Goal: Ask a question: Seek information or help from site administrators or community

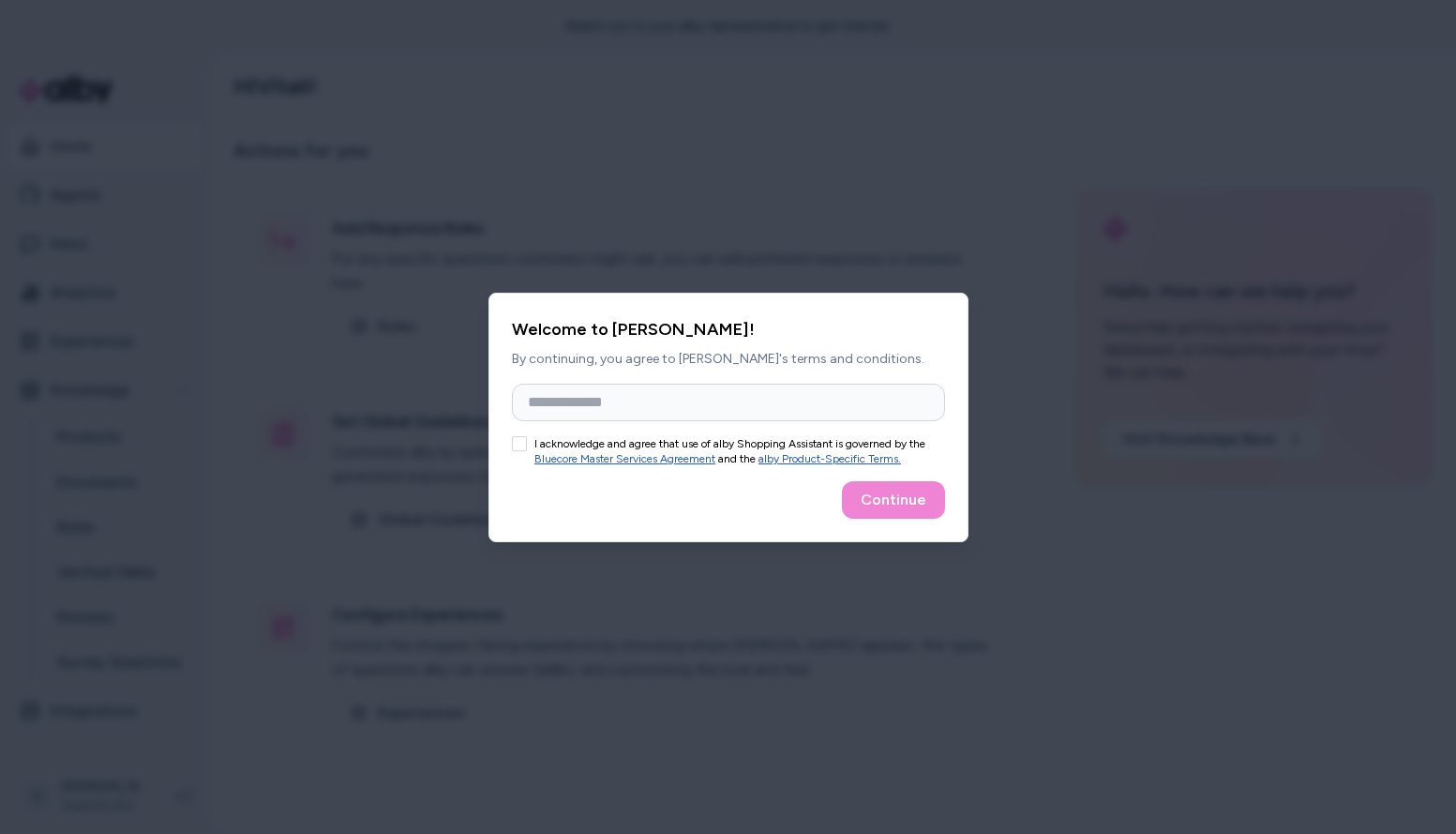
click at [520, 442] on button "I acknowledge and agree that use of alby Shopping Assistant is governed by the …" at bounding box center [519, 443] width 15 height 15
click at [671, 411] on input "Full Name" at bounding box center [728, 403] width 433 height 38
type input "*"
click at [890, 504] on button "Continue" at bounding box center [893, 500] width 103 height 38
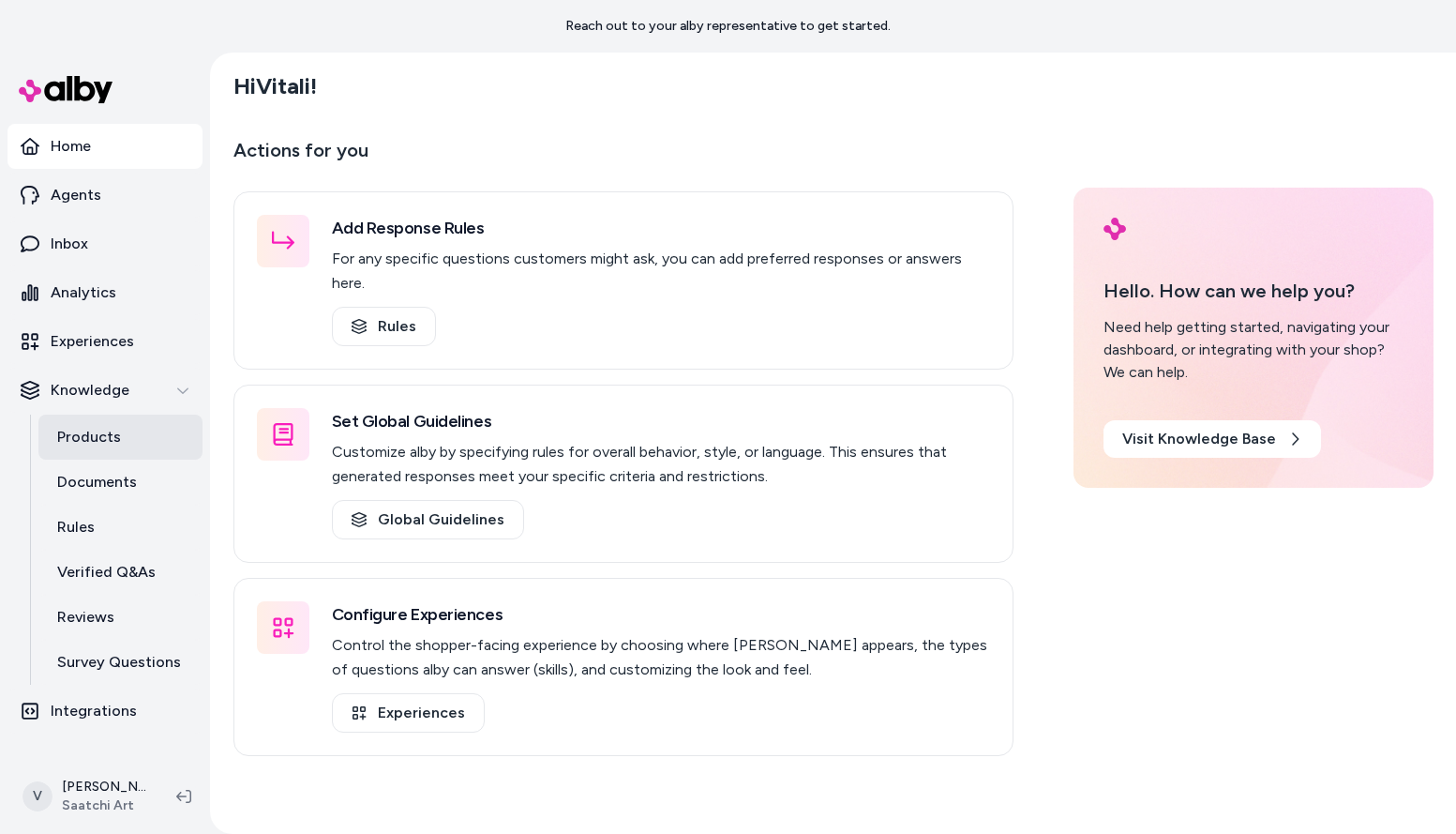
click at [119, 441] on link "Products" at bounding box center [120, 436] width 164 height 45
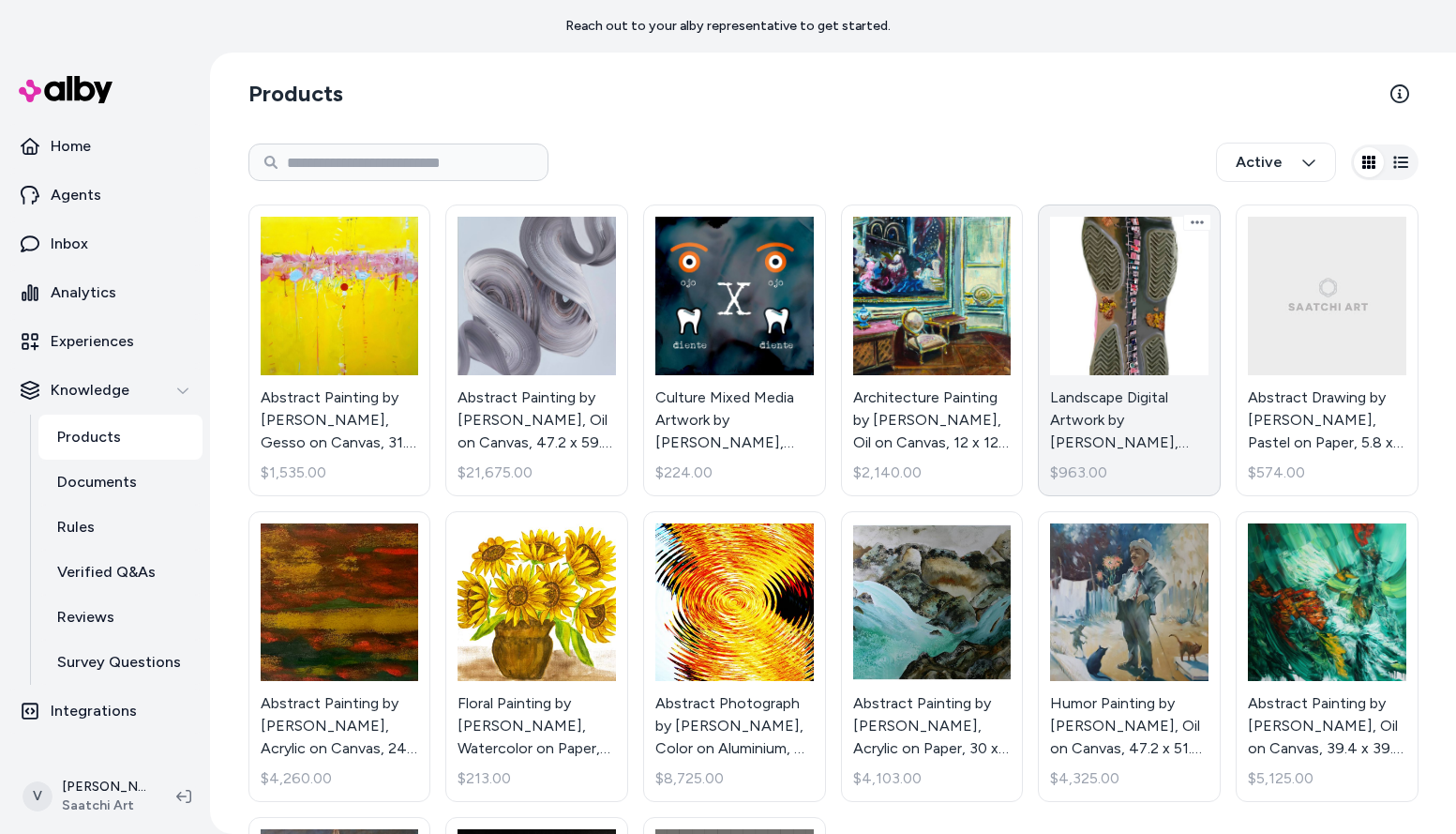
click at [1120, 398] on link "Landscape Digital Artwork by [PERSON_NAME], Digital on Other, 8.7 x 15.7 in - F…" at bounding box center [1129, 350] width 183 height 291
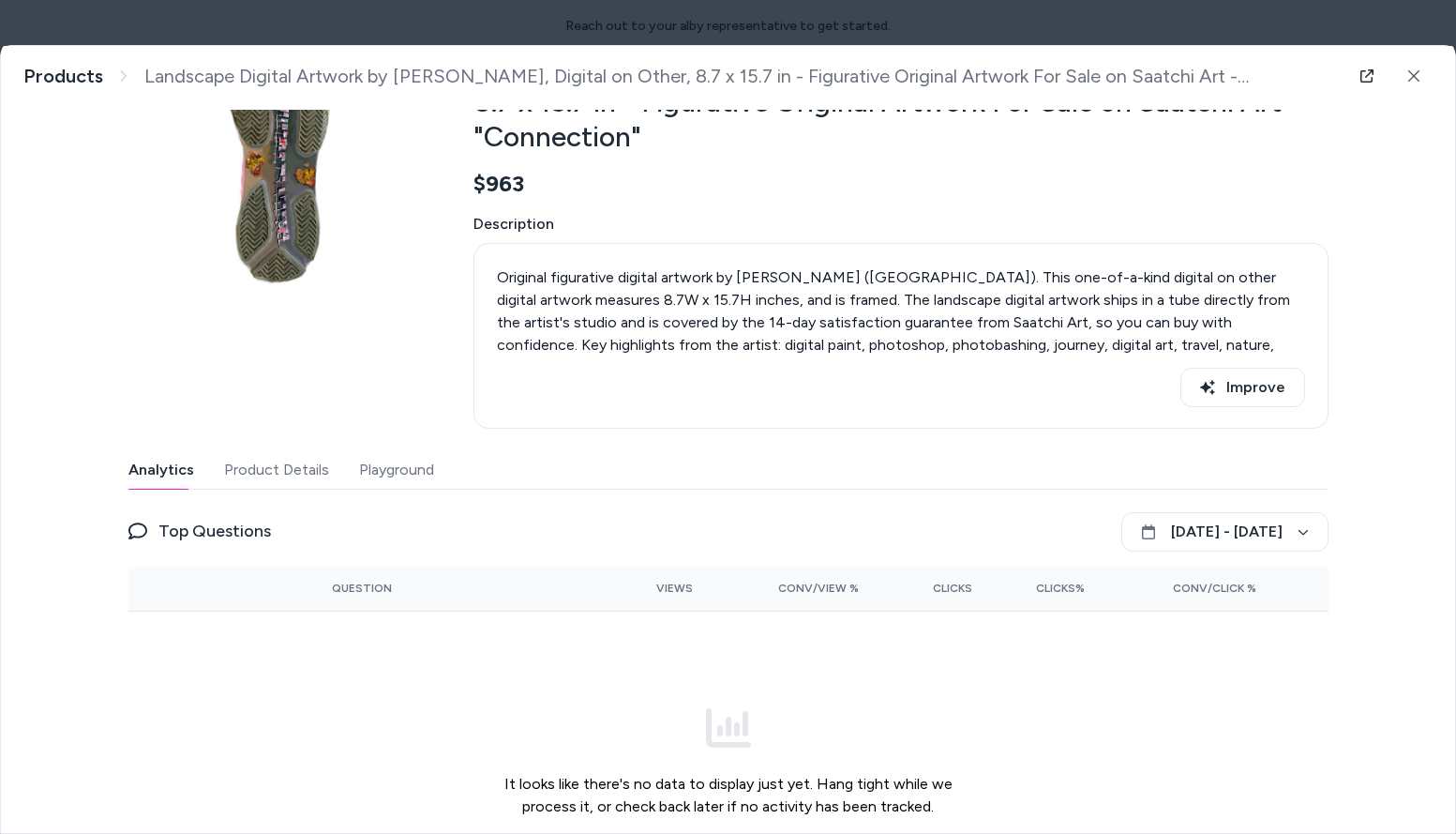
scroll to position [245, 0]
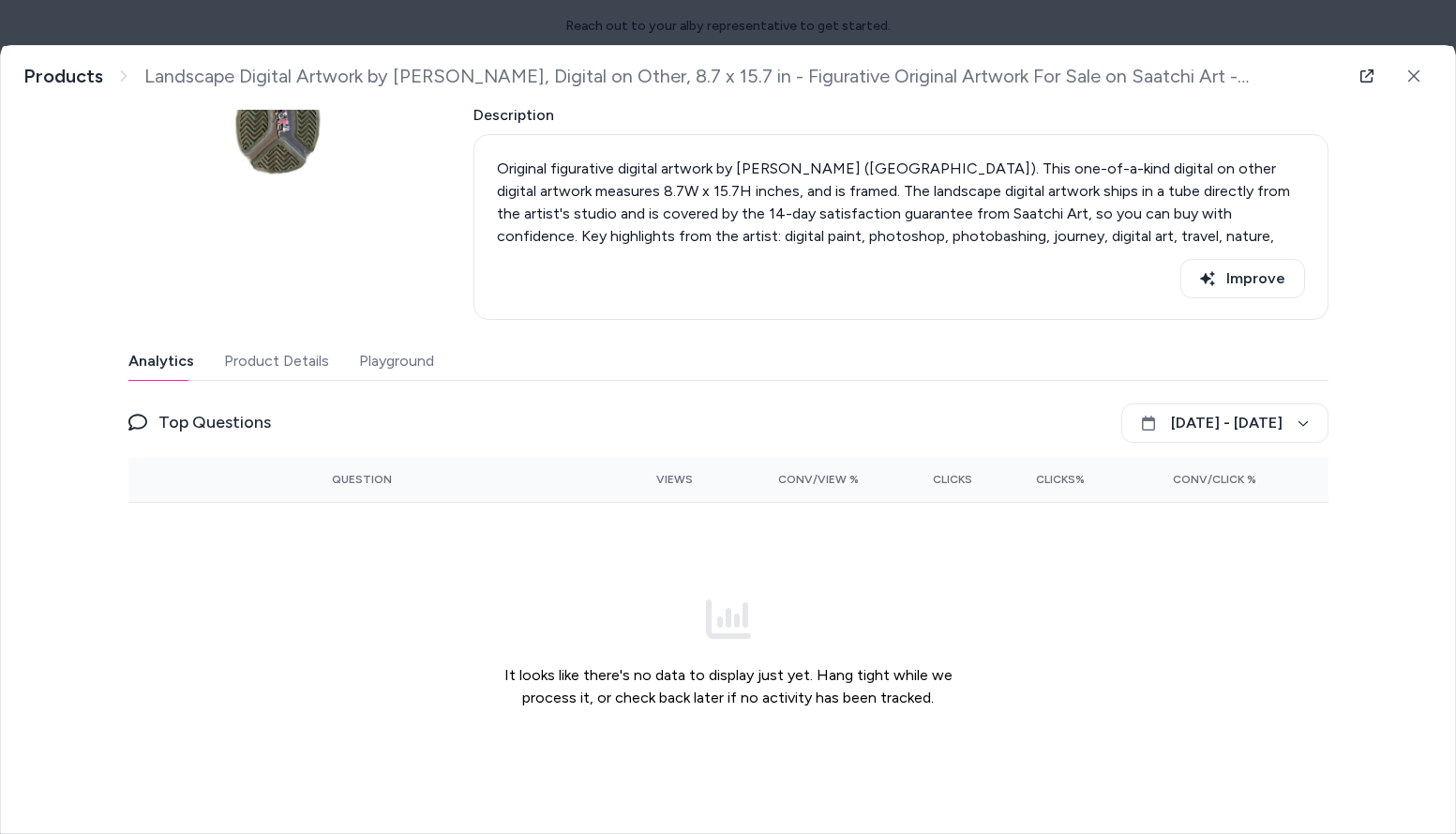
click at [264, 352] on button "Product Details" at bounding box center [276, 361] width 105 height 38
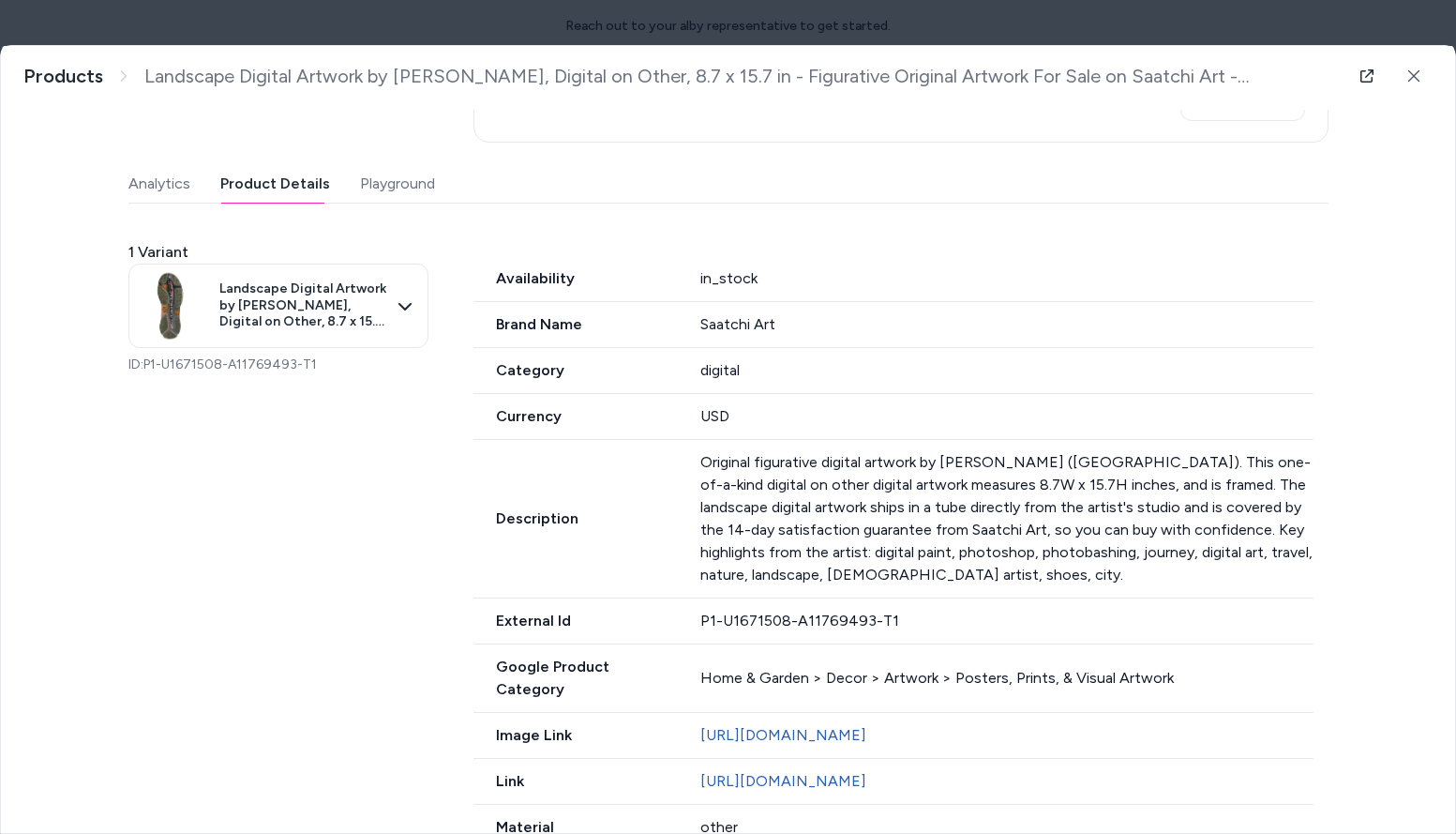
scroll to position [0, 0]
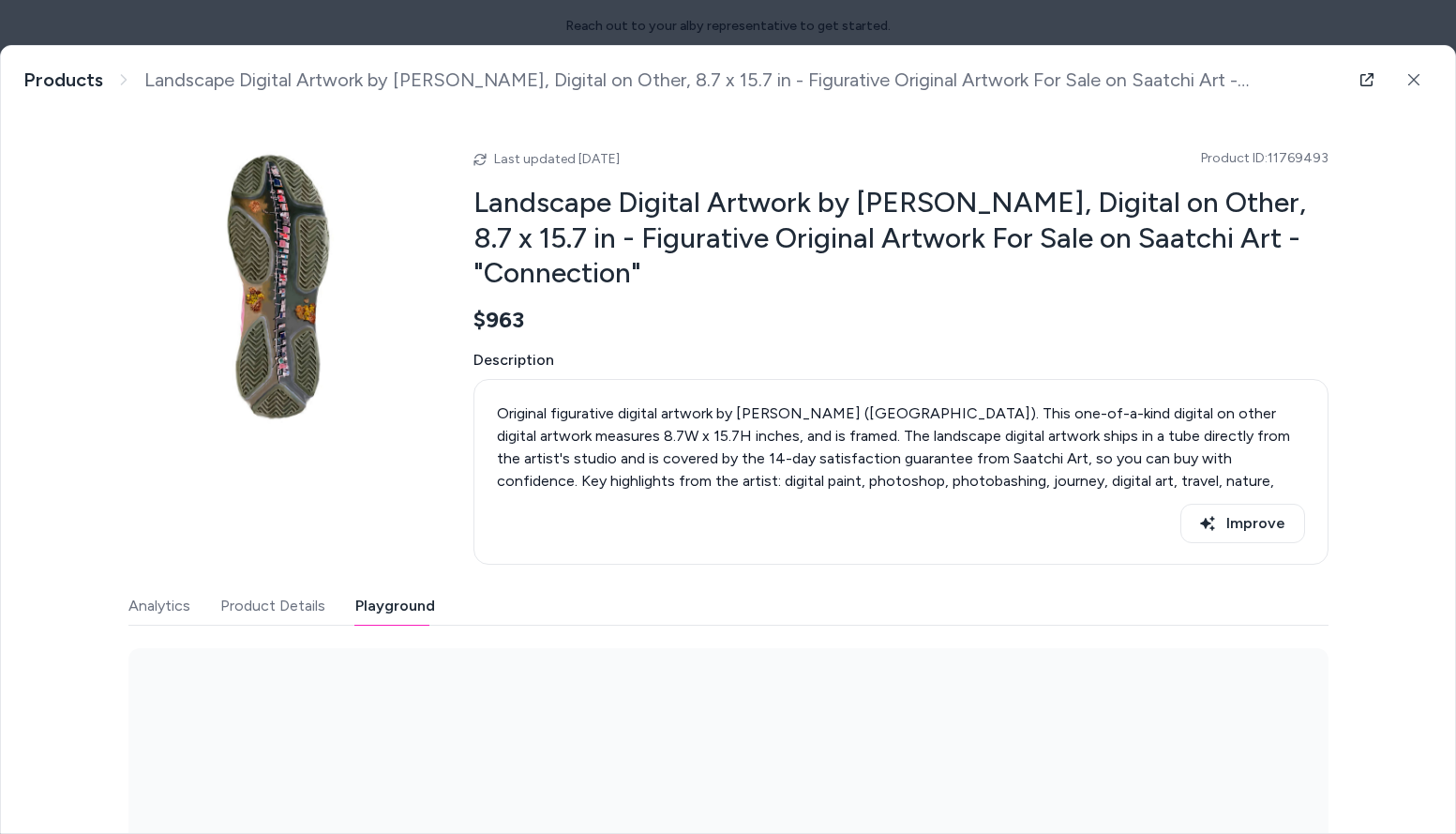
click at [386, 607] on button "Playground" at bounding box center [395, 605] width 80 height 38
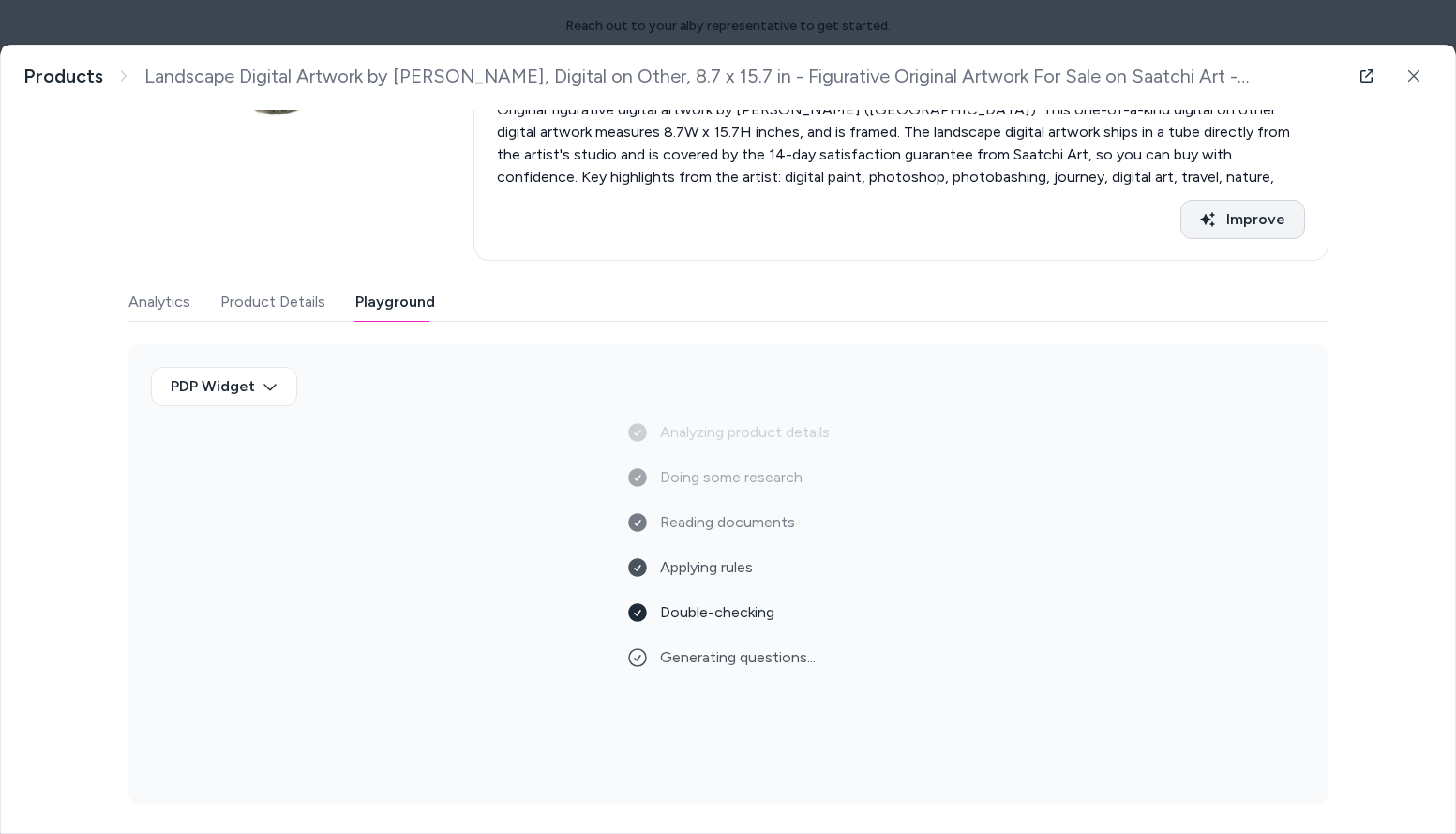
scroll to position [220, 0]
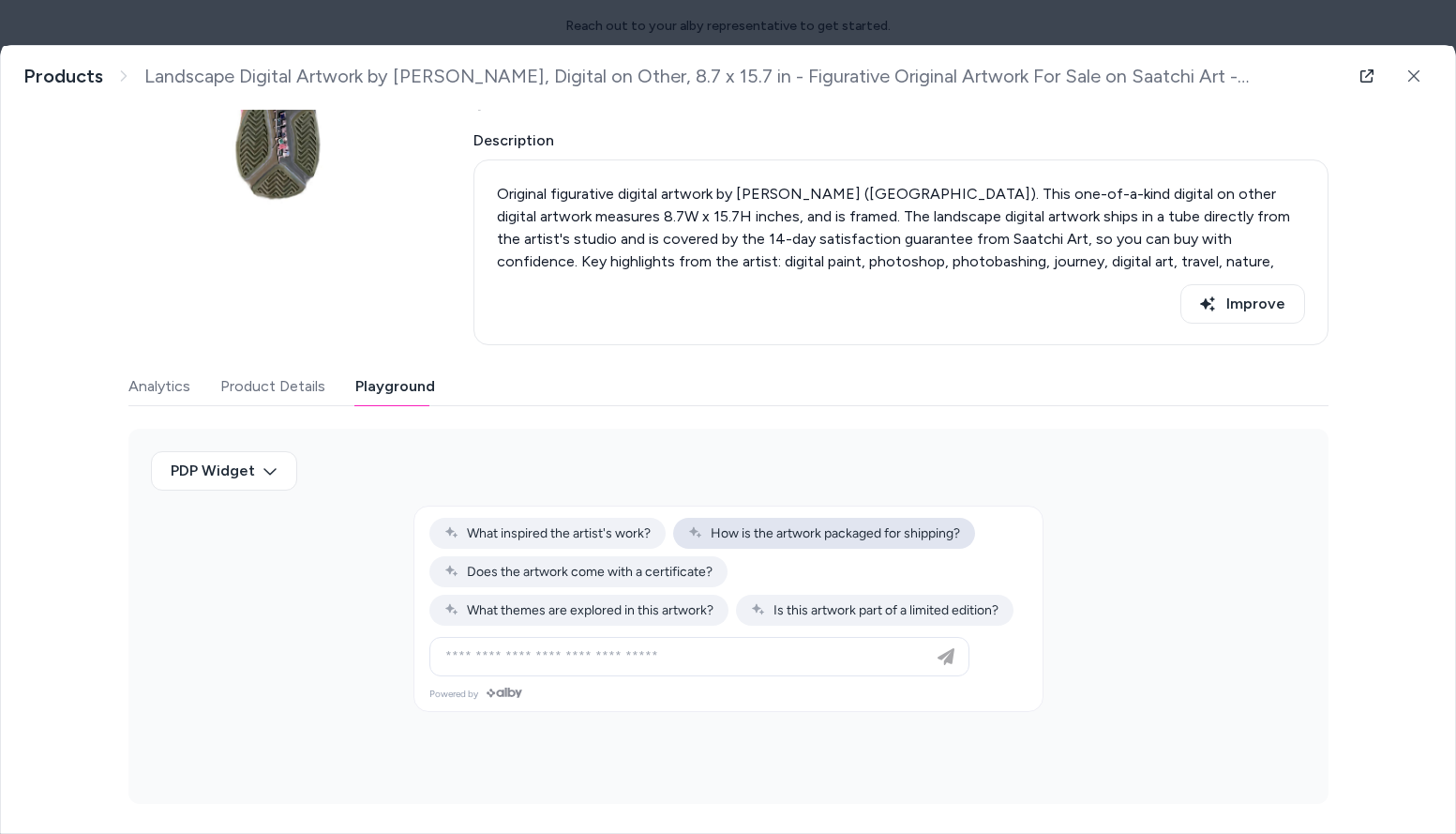
click at [814, 528] on span "How is the artwork packaged for shipping?" at bounding box center [824, 533] width 272 height 16
type input "**********"
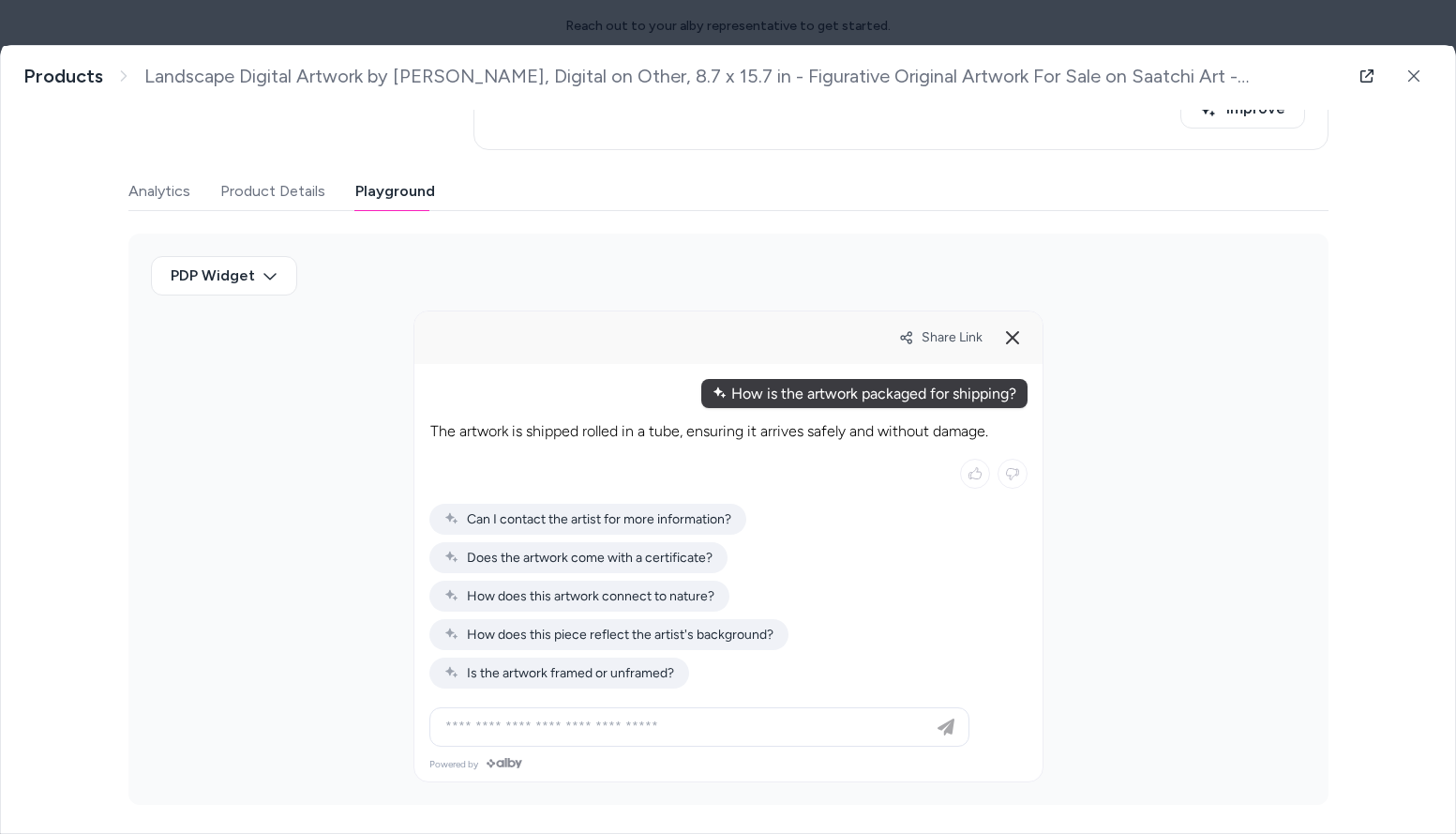
scroll to position [414, 0]
click at [643, 525] on span "Can I contact the artist for more information?" at bounding box center [587, 520] width 287 height 16
type input "**********"
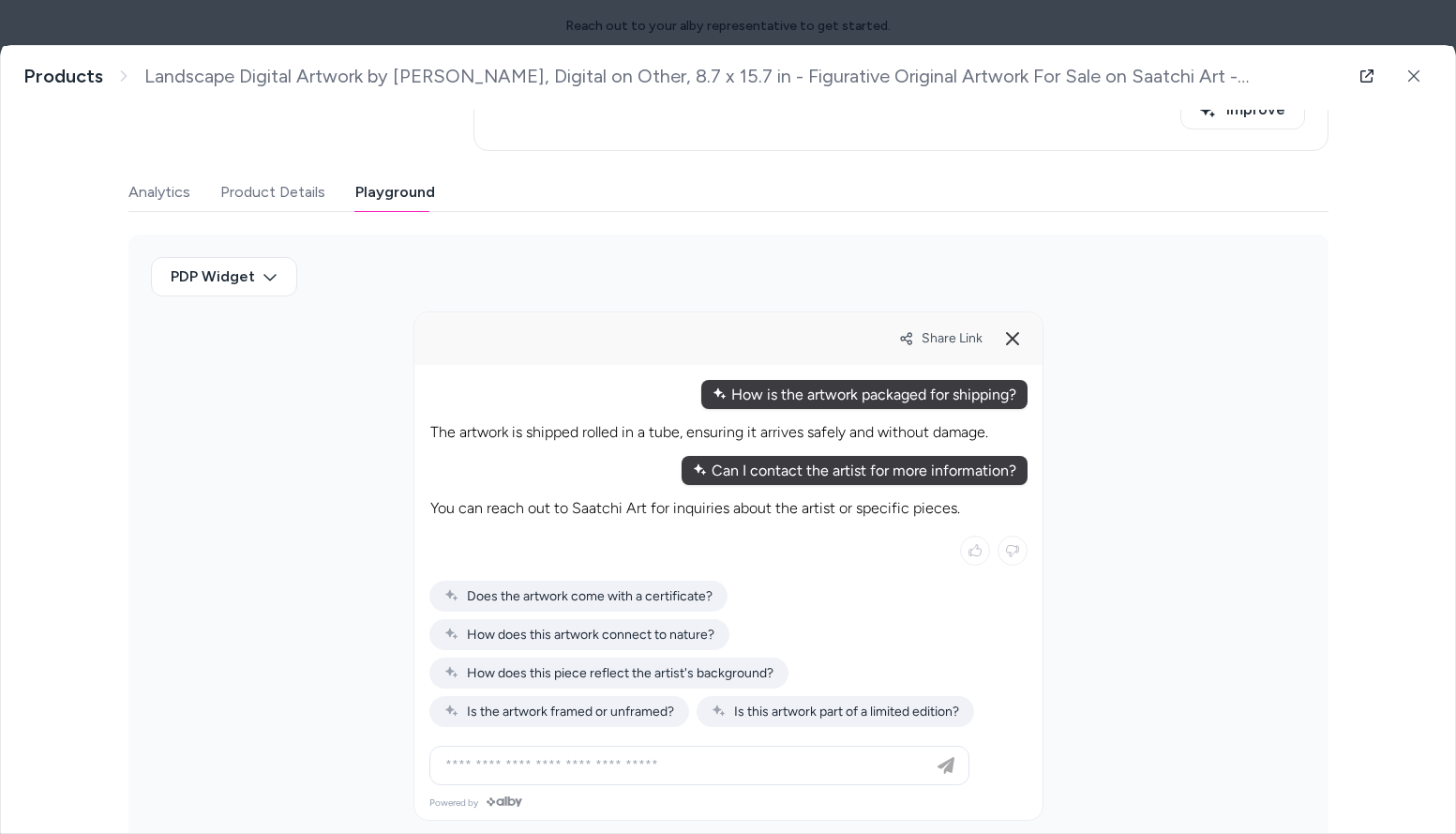
scroll to position [452, 0]
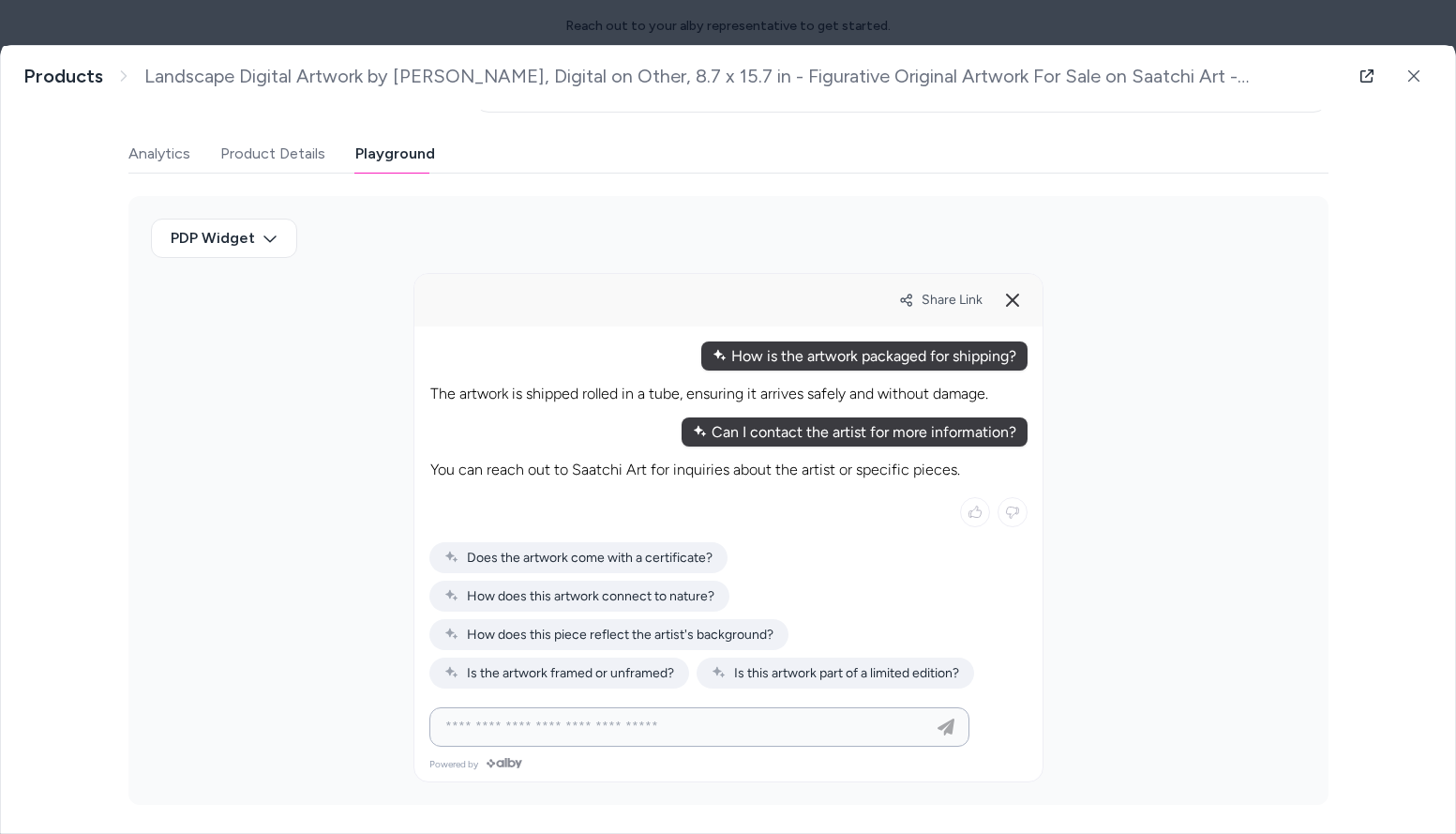
click at [616, 725] on input at bounding box center [681, 727] width 493 height 23
type input "**********"
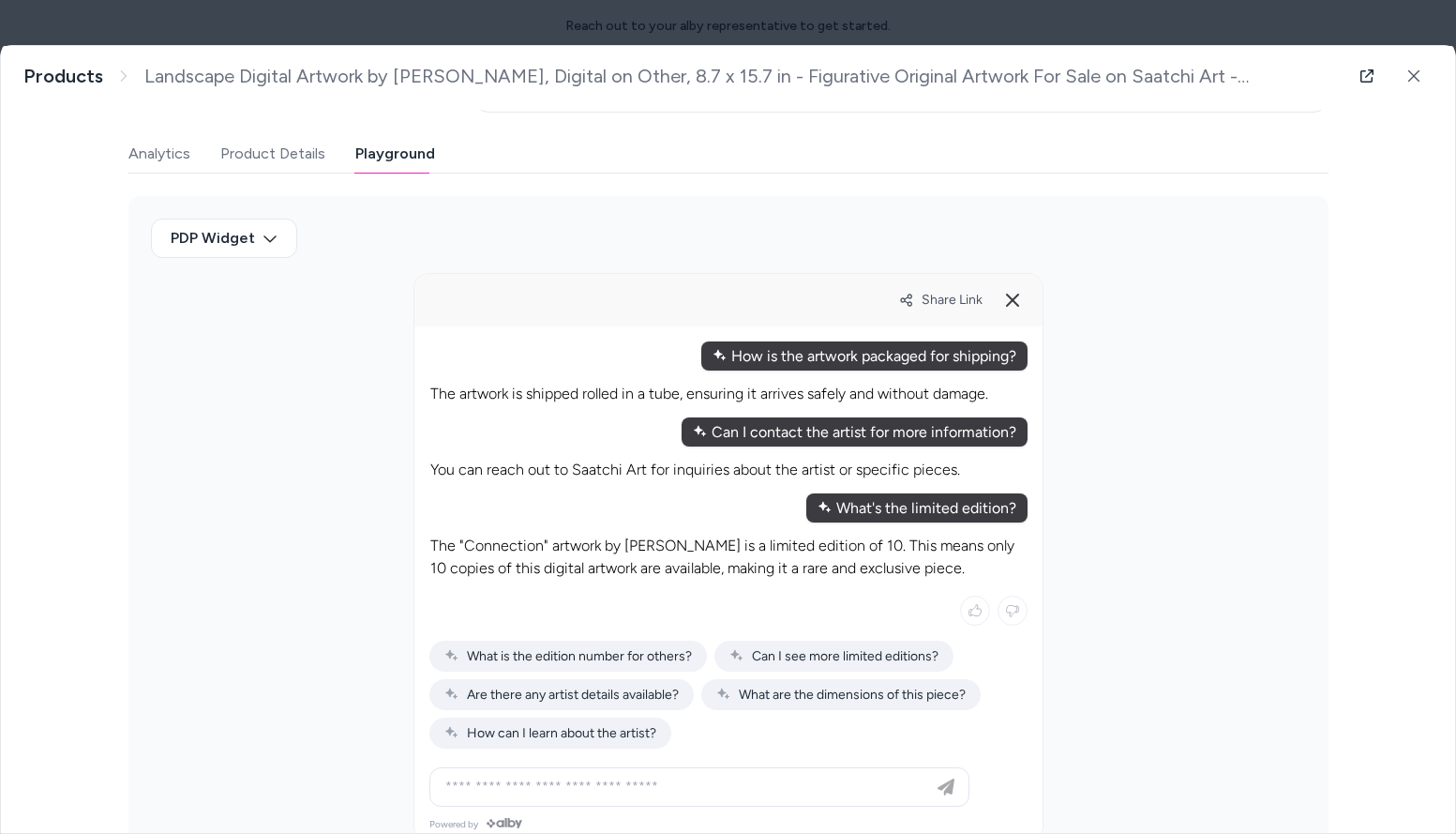
scroll to position [512, 0]
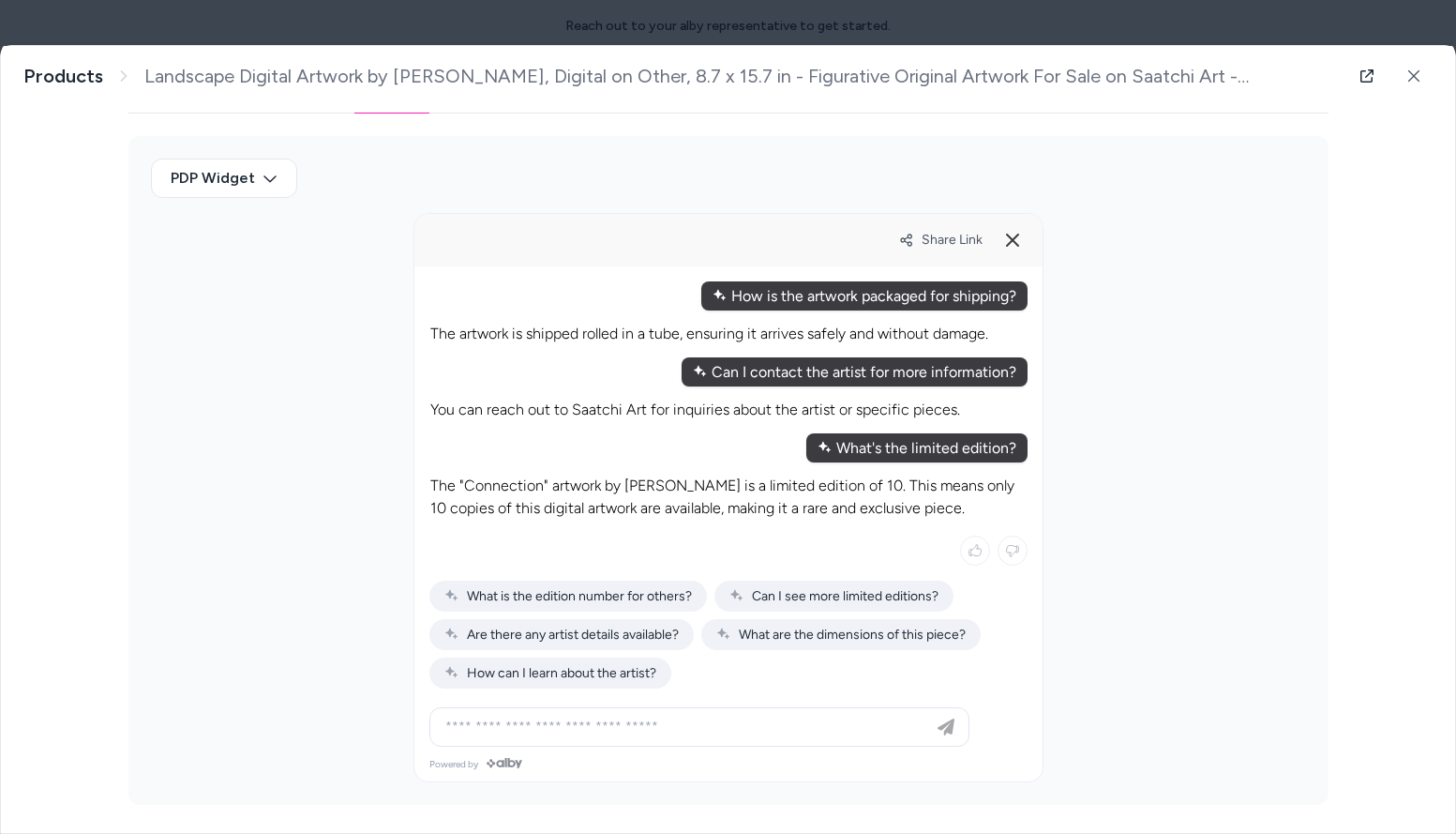
click at [784, 594] on span "Can I see more limited editions?" at bounding box center [834, 595] width 209 height 16
type input "**********"
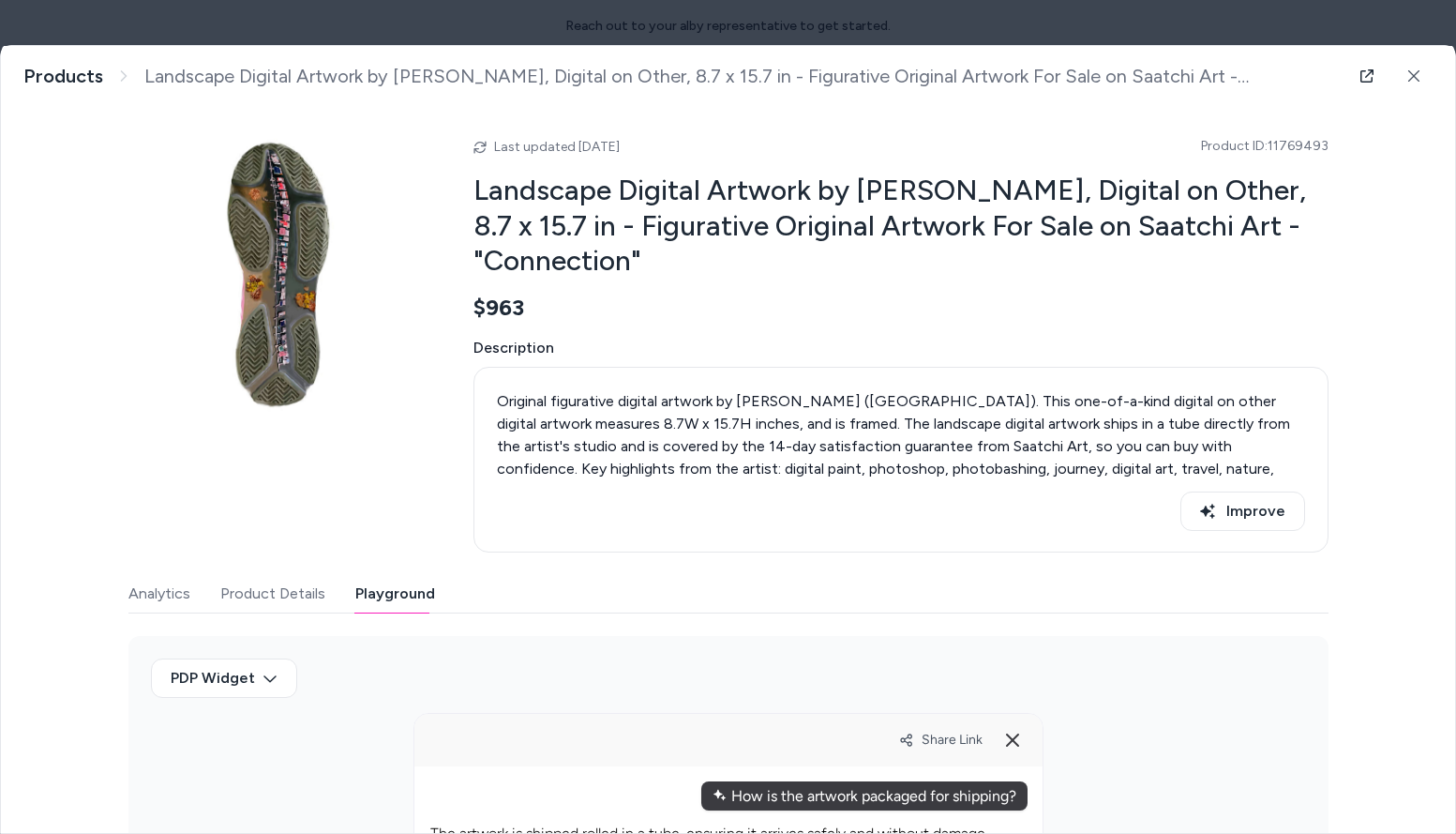
scroll to position [0, 0]
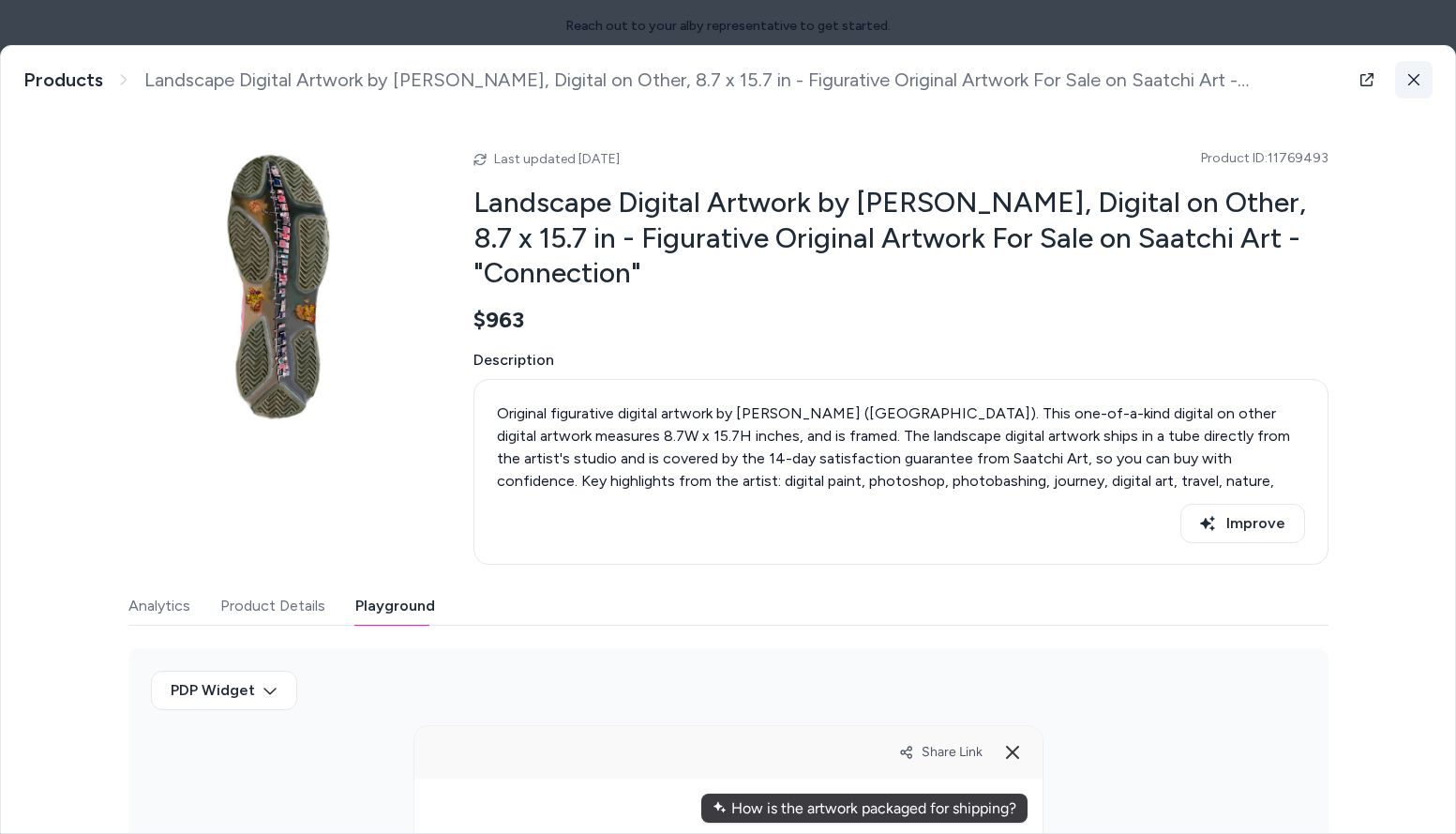
click at [1415, 78] on icon at bounding box center [1413, 80] width 11 height 11
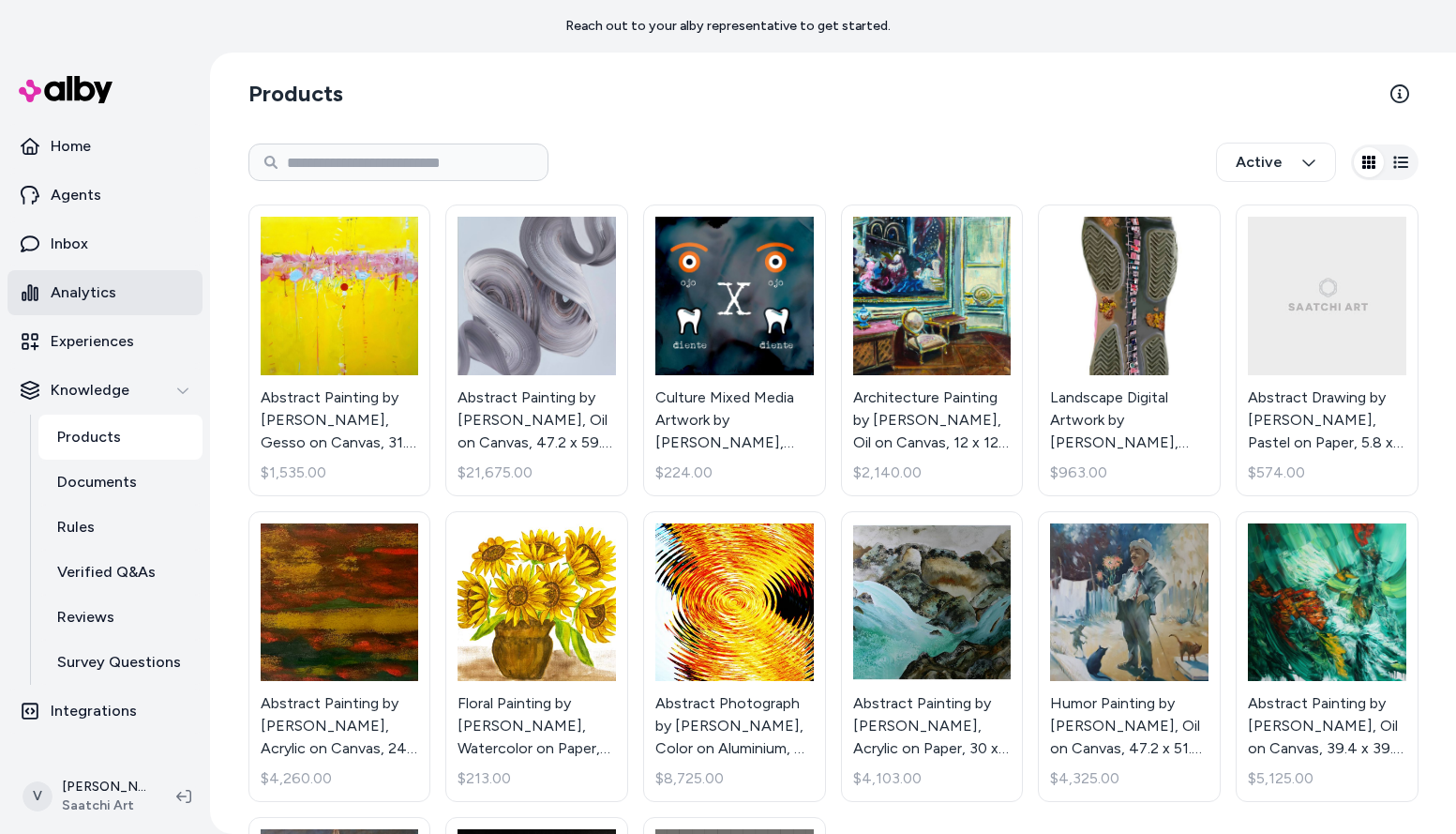
click at [75, 301] on p "Analytics" at bounding box center [83, 292] width 66 height 23
